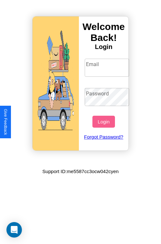
click at [107, 67] on input "Email" at bounding box center [107, 68] width 45 height 18
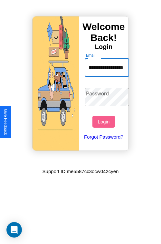
scroll to position [0, 31]
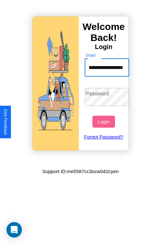
type input "**********"
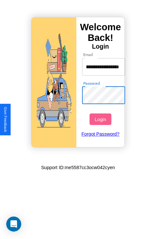
scroll to position [0, 0]
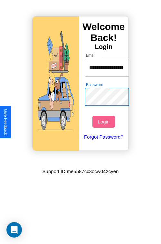
click at [104, 121] on button "Login" at bounding box center [103, 121] width 22 height 12
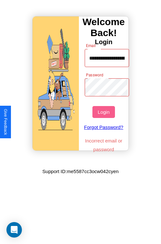
click at [104, 112] on button "Login" at bounding box center [103, 112] width 22 height 12
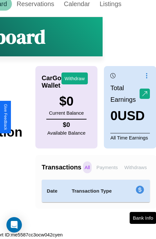
scroll to position [9, 54]
